Goal: Information Seeking & Learning: Get advice/opinions

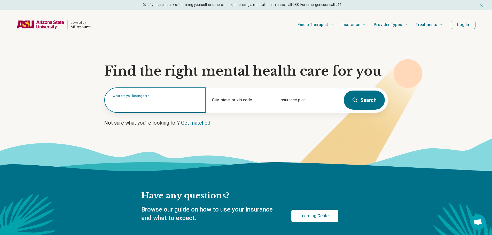
click at [120, 104] on input "text" at bounding box center [156, 103] width 87 height 6
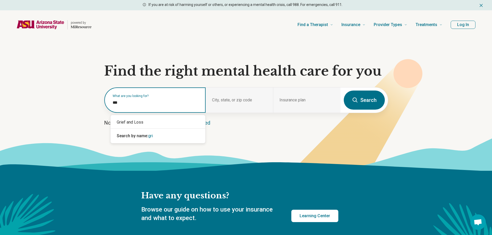
type input "****"
click at [137, 125] on div "Grief and Loss" at bounding box center [158, 122] width 95 height 10
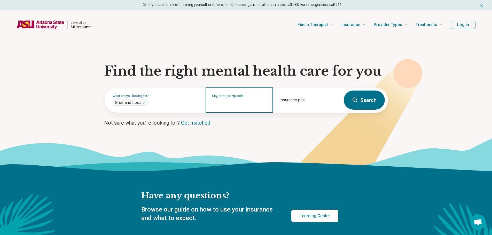
click at [237, 102] on input "City, state, or zip code" at bounding box center [239, 103] width 55 height 6
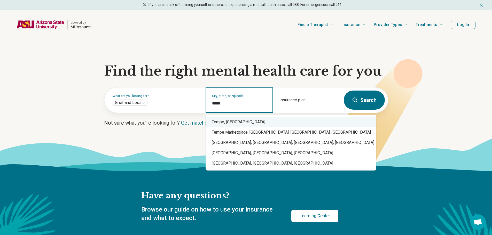
click at [217, 122] on div "Tempe, AZ" at bounding box center [291, 122] width 171 height 10
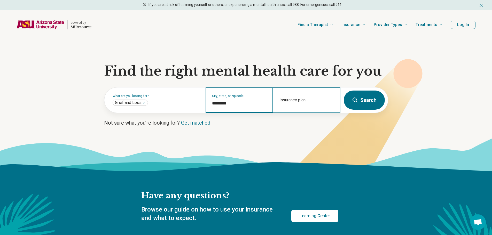
type input "*********"
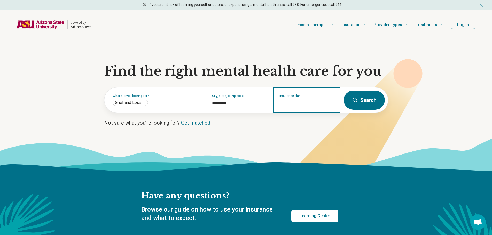
click at [282, 103] on input "Insurance plan" at bounding box center [306, 103] width 55 height 6
type input "*****"
click at [296, 123] on div "Oscar" at bounding box center [291, 122] width 34 height 10
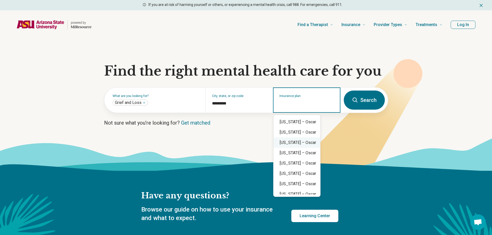
scroll to position [36, 0]
click at [284, 102] on input "Insurance plan" at bounding box center [306, 103] width 55 height 6
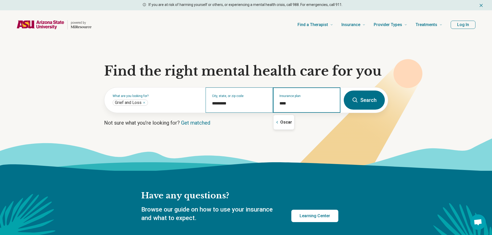
scroll to position [0, 0]
type input "****"
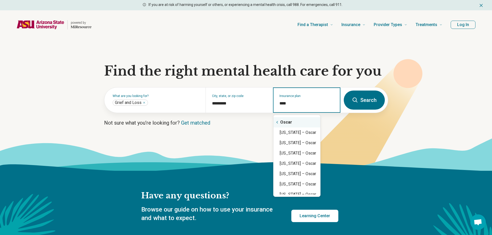
click at [291, 122] on div "Oscar" at bounding box center [297, 122] width 47 height 10
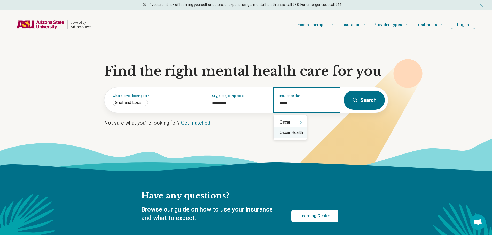
click at [288, 136] on div "Oscar Health" at bounding box center [291, 133] width 34 height 10
type input "**********"
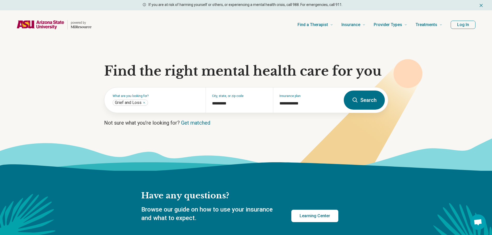
click at [360, 106] on button "Search" at bounding box center [364, 100] width 41 height 19
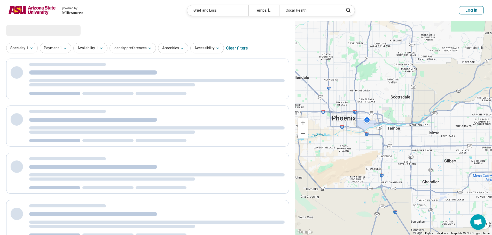
select select "***"
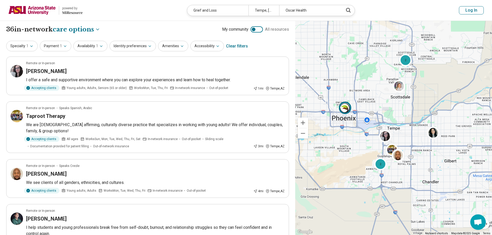
click at [346, 111] on img at bounding box center [345, 108] width 12 height 12
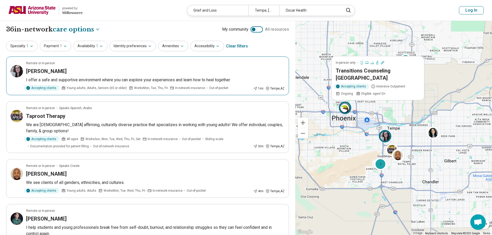
click at [385, 133] on img at bounding box center [385, 136] width 12 height 12
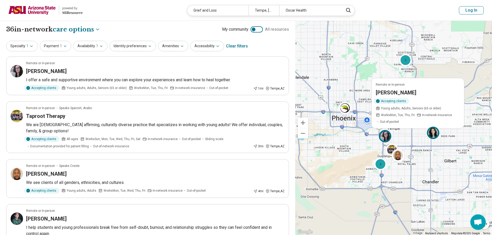
click at [435, 136] on img at bounding box center [433, 133] width 12 height 12
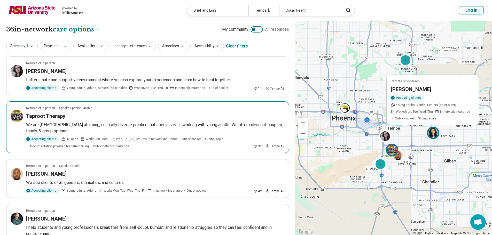
click at [392, 149] on img at bounding box center [392, 150] width 12 height 12
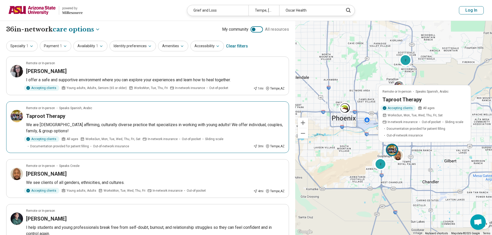
click at [105, 115] on div "Taproot Therapy" at bounding box center [155, 116] width 259 height 7
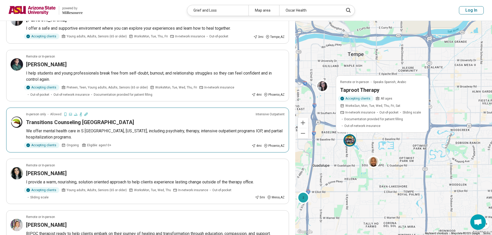
scroll to position [155, 0]
click at [72, 127] on article "In-person only Allowed: Intensive Outpatient Transitions Counseling South Phoen…" at bounding box center [147, 129] width 283 height 45
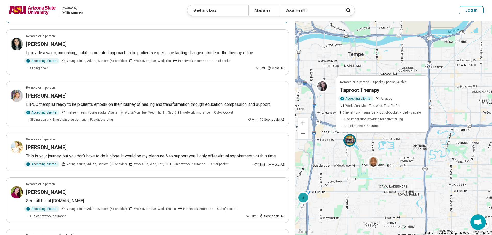
scroll to position [284, 0]
click at [78, 92] on div "Iliana Tintos" at bounding box center [155, 95] width 259 height 7
click at [73, 144] on div "Brianna Stevens" at bounding box center [155, 147] width 259 height 7
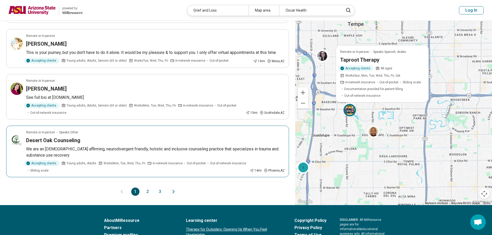
scroll to position [413, 0]
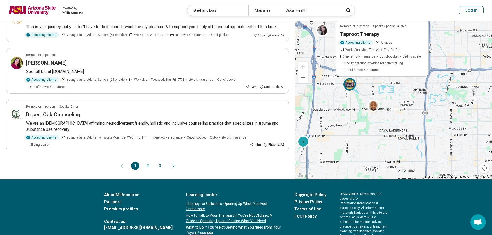
click at [148, 162] on button "2" at bounding box center [148, 166] width 8 height 8
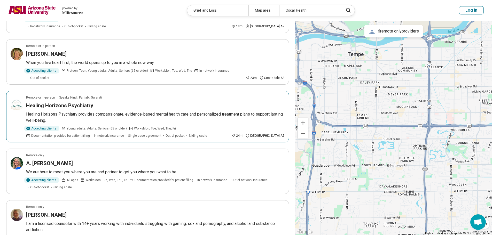
scroll to position [129, 0]
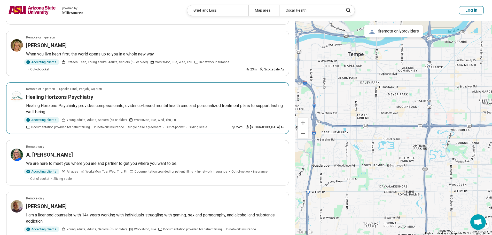
click at [88, 99] on article "Remote or In-person Speaks Hindi, Panjabi, Gujarati Healing Horizons Psychiatry…" at bounding box center [147, 108] width 283 height 52
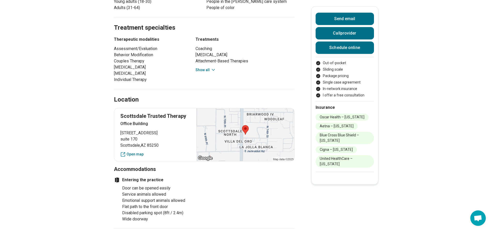
scroll to position [284, 0]
